Goal: Use online tool/utility: Utilize a website feature to perform a specific function

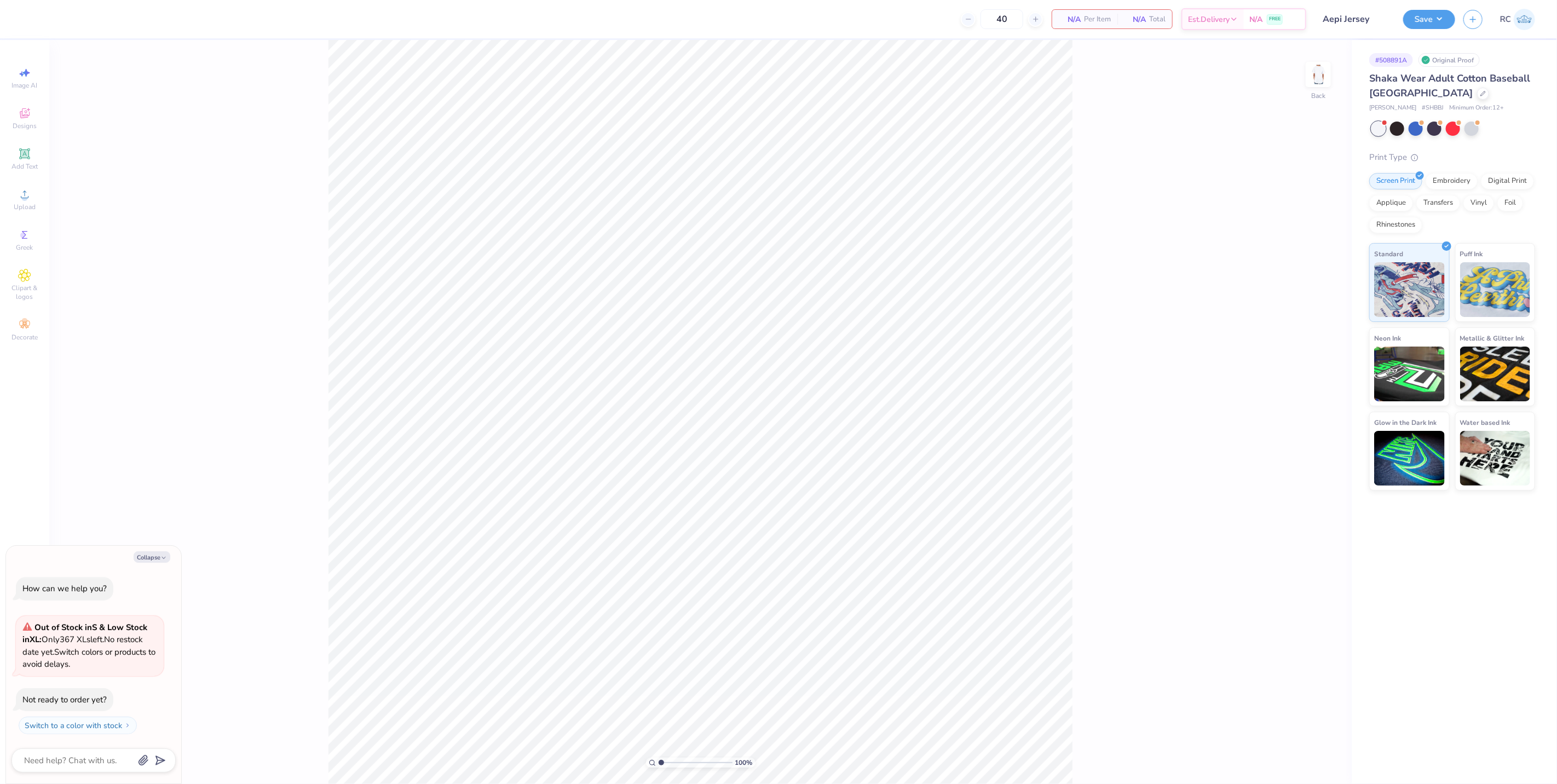
type textarea "x"
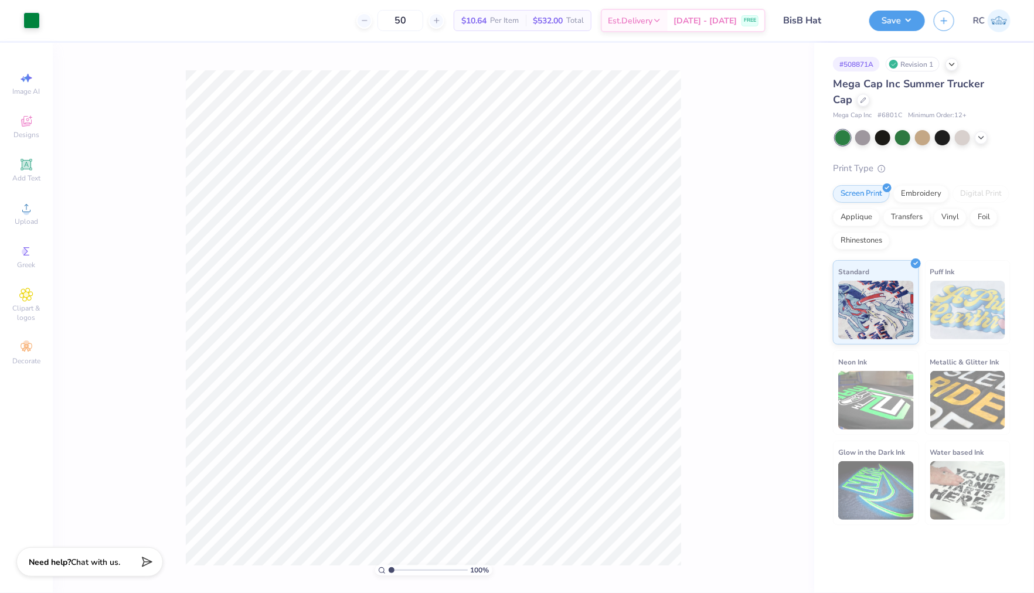
click at [693, 200] on div "100 %" at bounding box center [433, 318] width 761 height 550
